Goal: Task Accomplishment & Management: Manage account settings

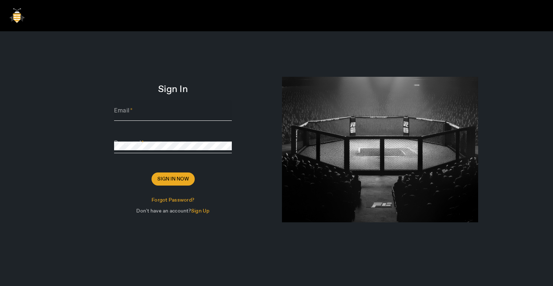
click at [232, 115] on div at bounding box center [232, 115] width 0 height 0
click at [149, 114] on input "Email" at bounding box center [173, 113] width 118 height 9
type input "[PERSON_NAME][EMAIL_ADDRESS][DOMAIN_NAME]"
click at [170, 180] on span "Sign In Now" at bounding box center [173, 178] width 32 height 7
